Goal: Entertainment & Leisure: Browse casually

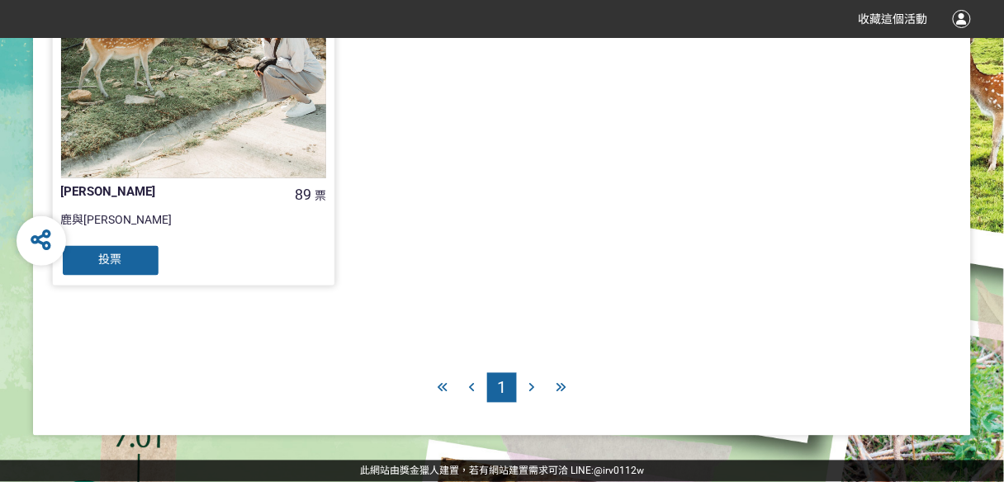
scroll to position [450, 0]
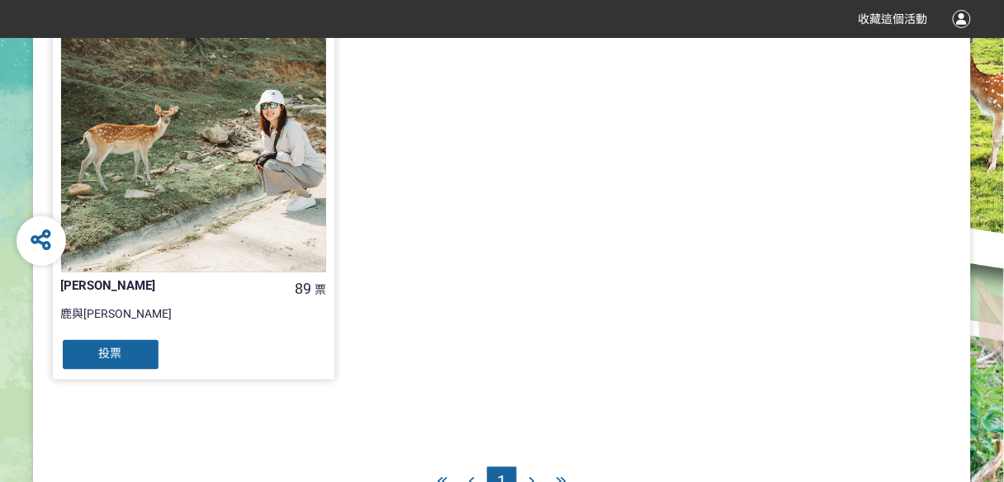
click at [267, 217] on div at bounding box center [194, 140] width 266 height 266
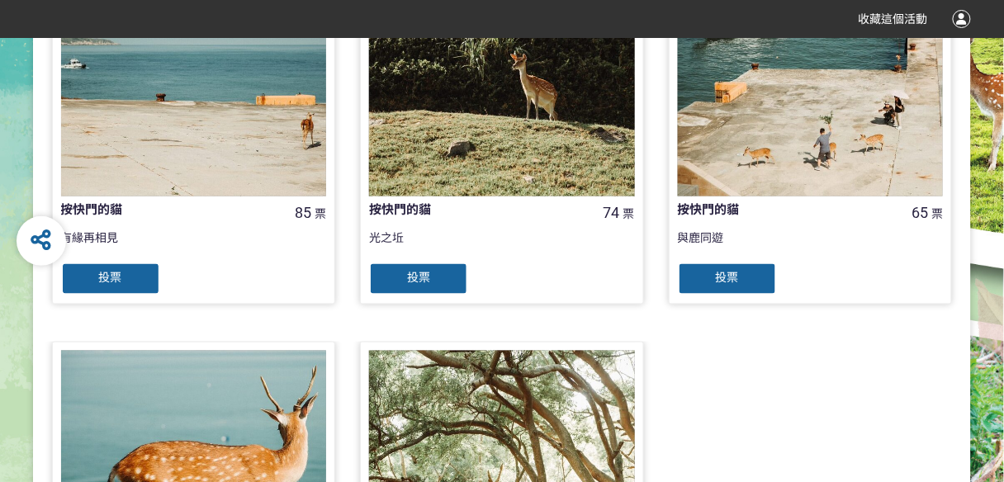
scroll to position [479, 0]
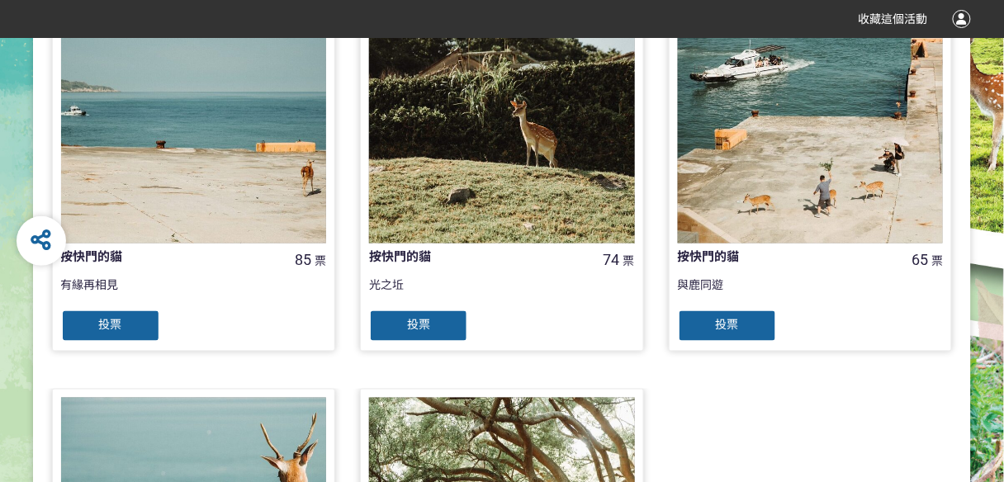
click at [495, 189] on div at bounding box center [502, 111] width 266 height 266
